Goal: Transaction & Acquisition: Obtain resource

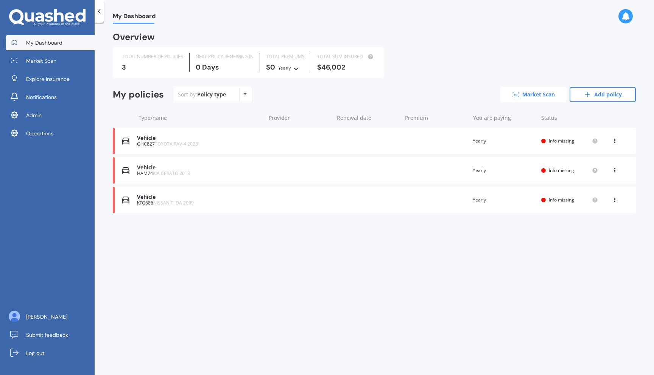
click at [516, 93] on icon at bounding box center [516, 94] width 7 height 5
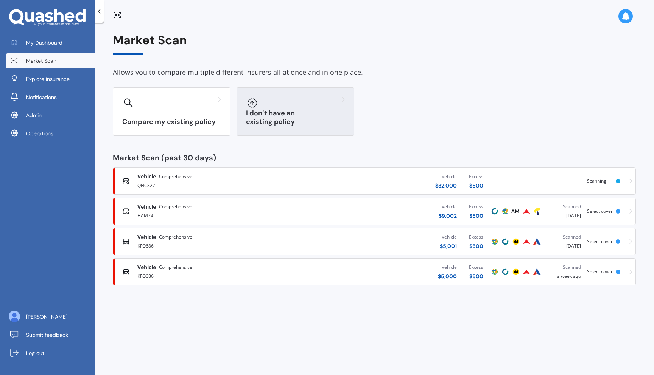
click at [285, 102] on div at bounding box center [295, 103] width 99 height 12
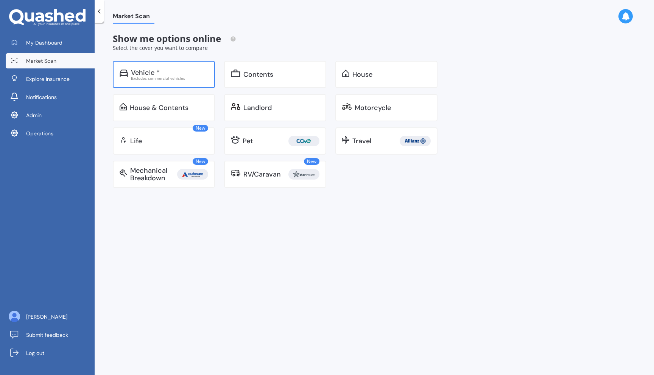
click at [195, 78] on div "Excludes commercial vehicles" at bounding box center [169, 78] width 77 height 4
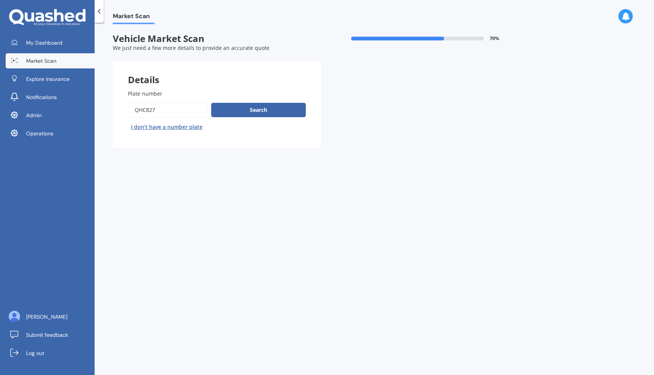
click at [163, 107] on input "Plate number" at bounding box center [168, 110] width 80 height 16
type input "v"
click at [158, 128] on button "I don’t have a number plate" at bounding box center [167, 127] width 78 height 12
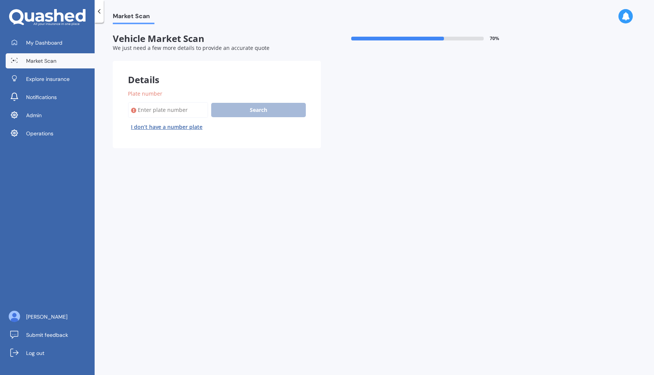
select select "23"
select select "03"
select select "1975"
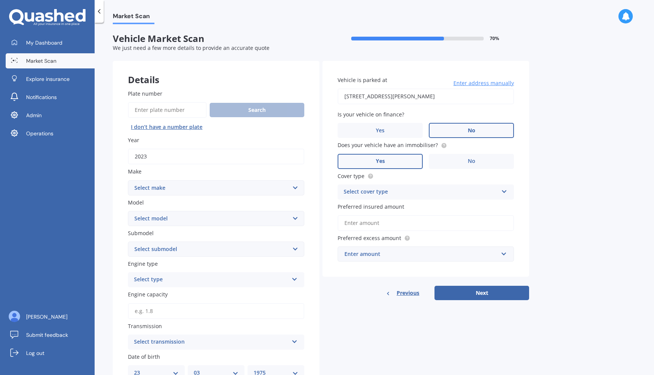
click at [164, 186] on select "Select make AC ALFA ROMEO ASTON [PERSON_NAME] AUDI AUSTIN BEDFORD Bentley BMW B…" at bounding box center [216, 188] width 176 height 15
select select "VOLVO"
click at [128, 181] on select "Select make AC ALFA ROMEO ASTON [PERSON_NAME] AUDI AUSTIN BEDFORD Bentley BMW B…" at bounding box center [216, 188] width 176 height 15
click at [263, 214] on select "Select model 240 242 244 245 260 264 265 360 440 460 480 740 745 760 850 940 96…" at bounding box center [216, 218] width 176 height 15
select select "XC90"
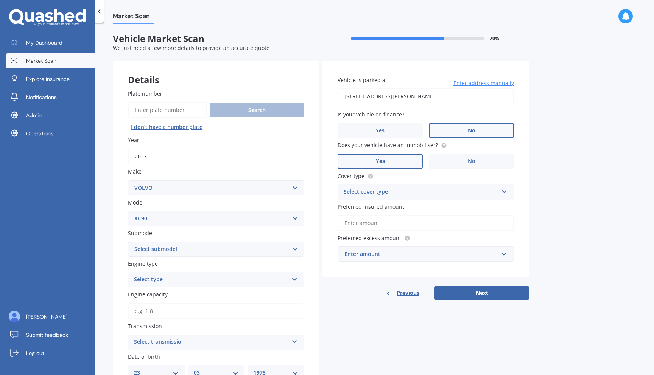
click at [128, 212] on select "Select model 240 242 244 245 260 264 265 360 440 460 480 740 745 760 850 940 96…" at bounding box center [216, 218] width 176 height 15
click at [242, 248] on select "Select submodel Diesel turbo Hybrid Petrol non-turbo Petrol Special Edition Pet…" at bounding box center [216, 249] width 176 height 15
click at [246, 276] on div "Select type" at bounding box center [211, 280] width 154 height 9
click at [246, 276] on div "Petrol" at bounding box center [211, 280] width 154 height 9
click at [254, 247] on select "Select submodel Diesel turbo Hybrid Petrol non-turbo Petrol Special Edition Pet…" at bounding box center [216, 249] width 176 height 15
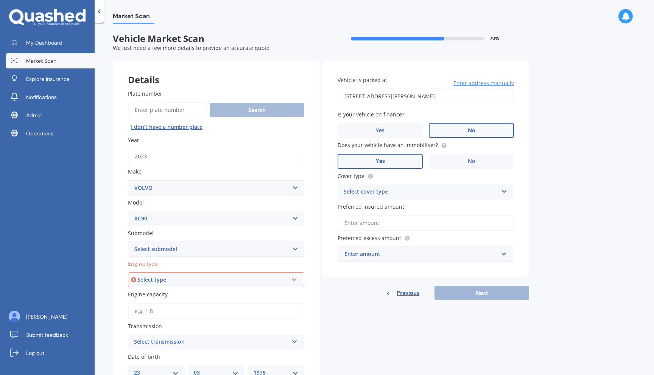
click at [236, 273] on div "Engine type Select type Petrol Diesel EV Hybrid" at bounding box center [216, 274] width 176 height 28
click at [236, 276] on div "Select type Petrol Diesel EV Hybrid" at bounding box center [216, 280] width 176 height 15
click at [246, 253] on select "Select submodel Diesel turbo Hybrid Petrol non-turbo Petrol Special Edition Pet…" at bounding box center [216, 249] width 176 height 15
click at [178, 251] on select "Select submodel Diesel turbo Hybrid Petrol non-turbo Petrol Special Edition Pet…" at bounding box center [216, 249] width 176 height 15
click at [243, 255] on select "Select submodel Diesel turbo Hybrid Petrol non-turbo Petrol Special Edition Pet…" at bounding box center [216, 249] width 176 height 15
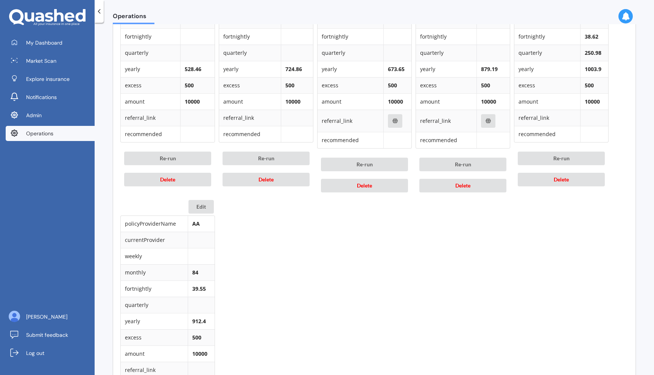
scroll to position [464, 0]
